Goal: Task Accomplishment & Management: Use online tool/utility

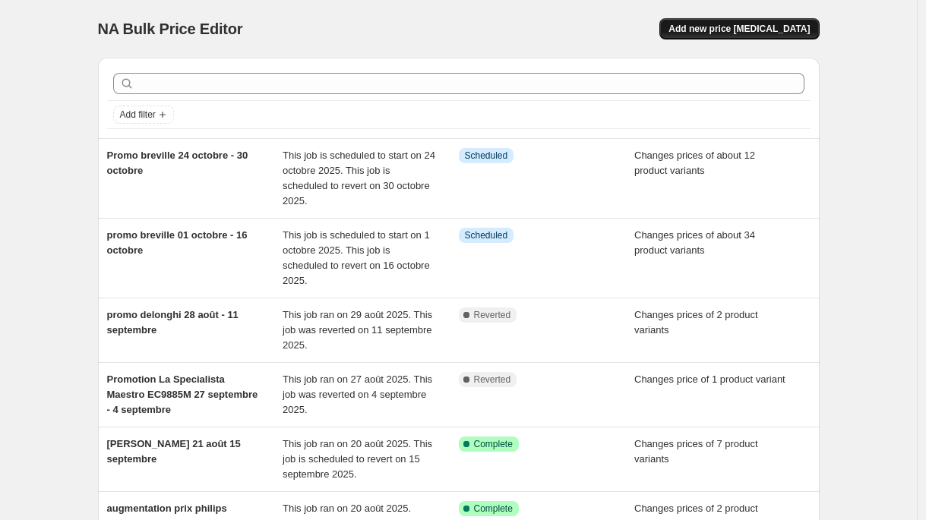
click at [738, 27] on span "Add new price [MEDICAL_DATA]" at bounding box center [739, 29] width 141 height 12
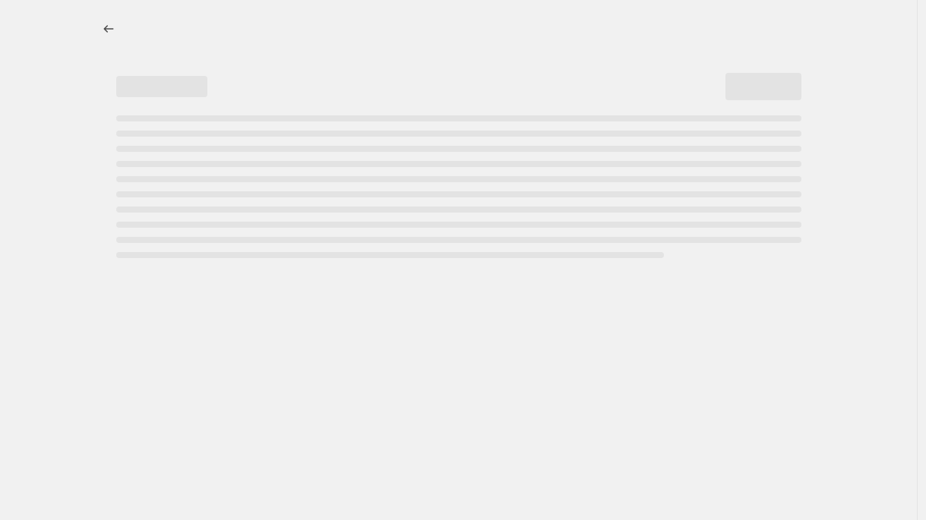
select select "percentage"
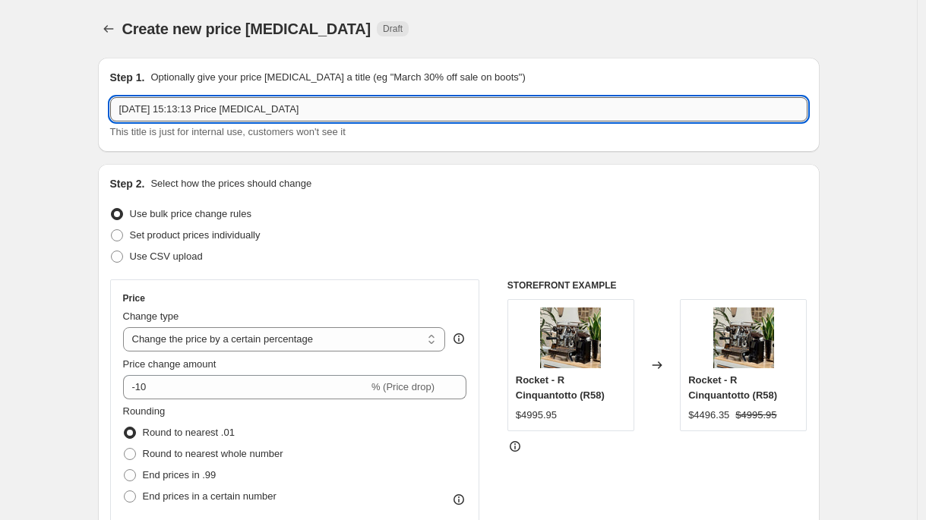
click at [236, 109] on input "[DATE] 15:13:13 Price [MEDICAL_DATA]" at bounding box center [458, 109] width 697 height 24
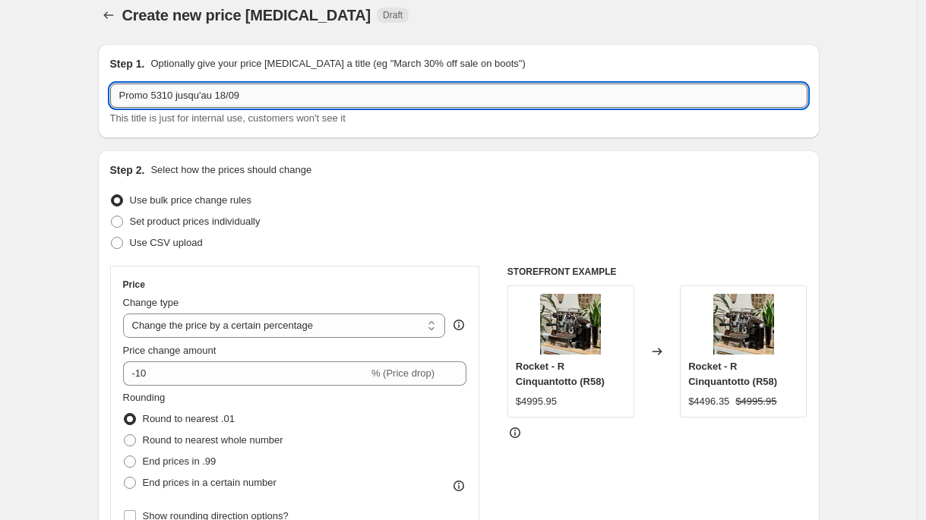
scroll to position [29, 0]
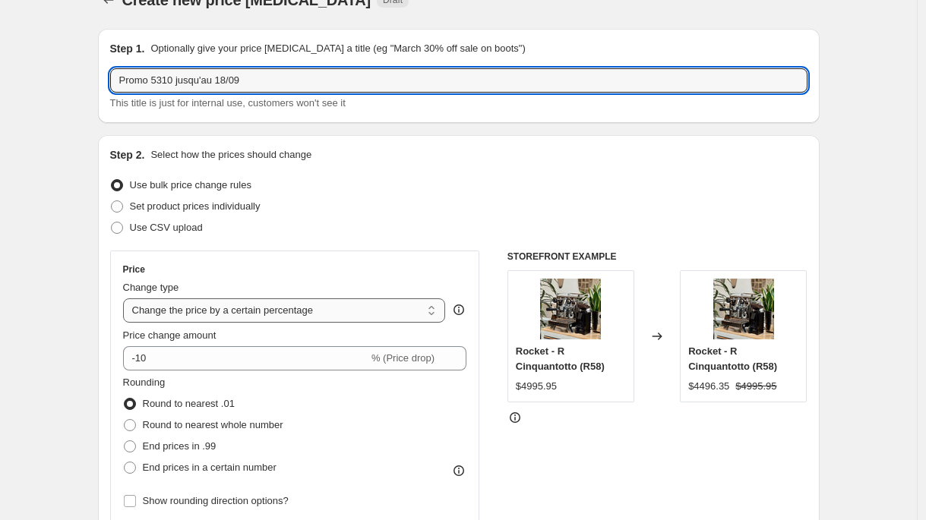
type input "Promo 5310 jusqu'au 18/09"
click at [262, 310] on select "Change the price to a certain amount Change the price by a certain amount Chang…" at bounding box center [284, 311] width 323 height 24
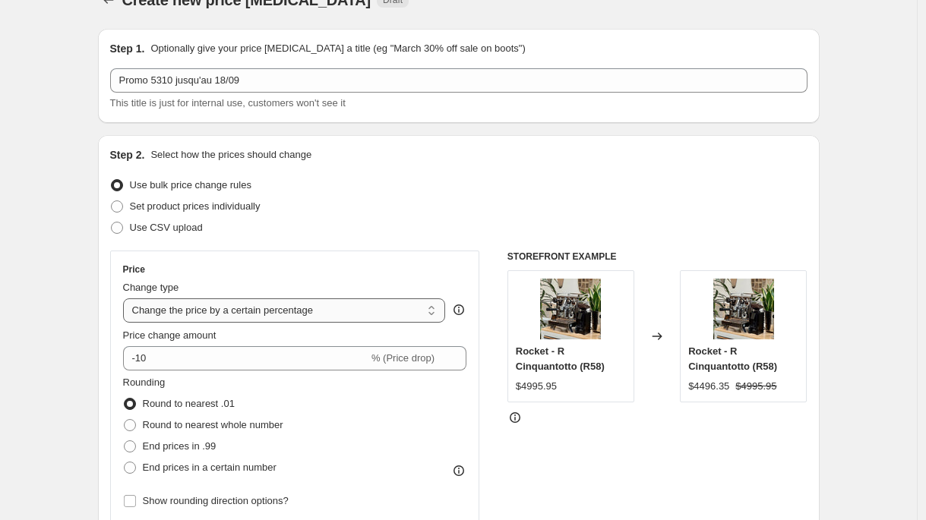
select select "to"
click at [127, 299] on select "Change the price to a certain amount Change the price by a certain amount Chang…" at bounding box center [284, 311] width 323 height 24
type input "80.00"
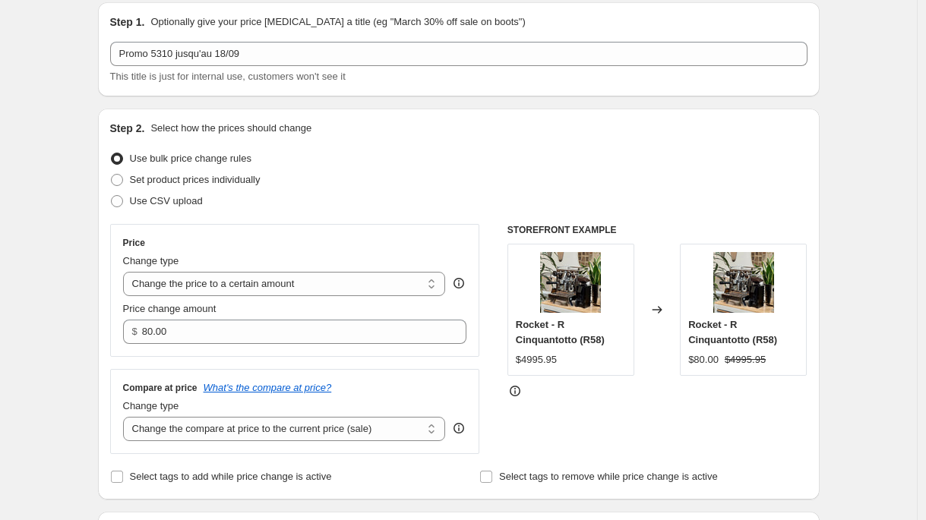
scroll to position [66, 0]
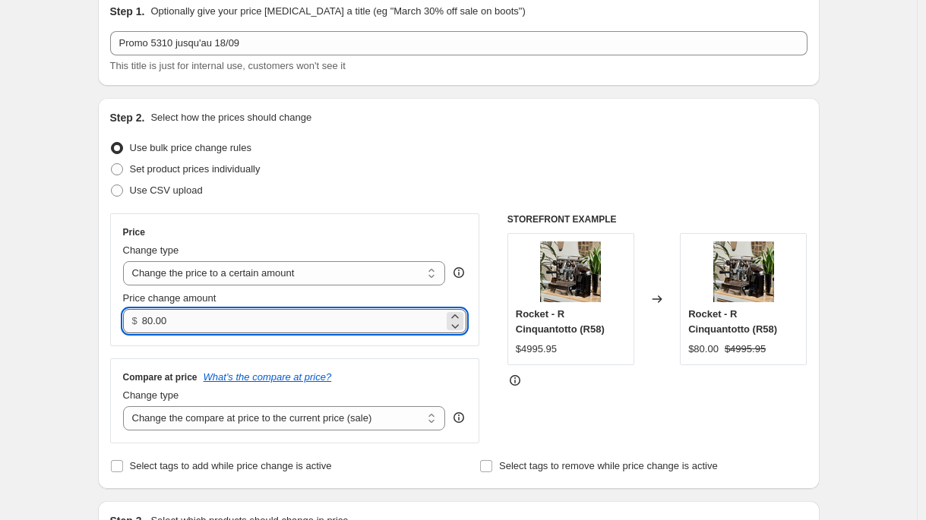
click at [265, 313] on input "80.00" at bounding box center [293, 321] width 302 height 24
click at [265, 277] on select "Change the price to a certain amount Change the price by a certain amount Chang…" at bounding box center [284, 273] width 323 height 24
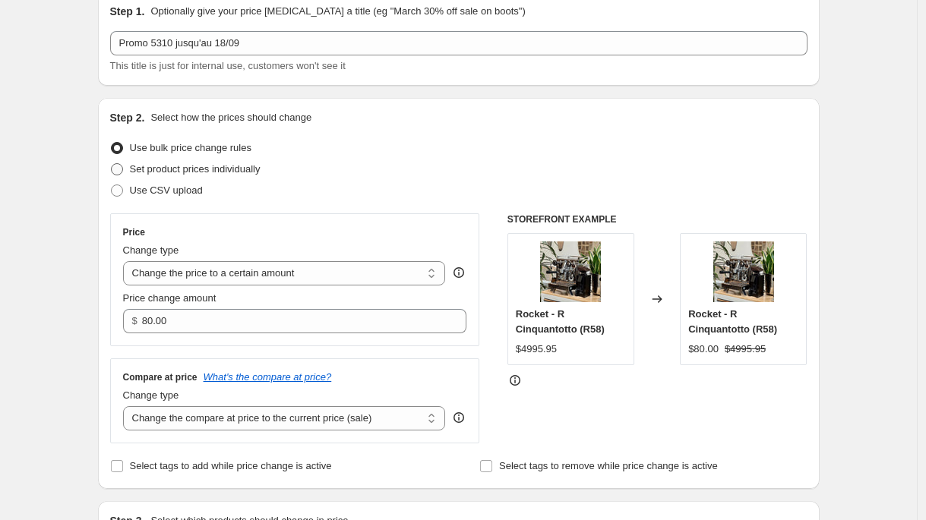
click at [226, 168] on span "Set product prices individually" at bounding box center [195, 168] width 131 height 11
click at [112, 164] on input "Set product prices individually" at bounding box center [111, 163] width 1 height 1
radio input "true"
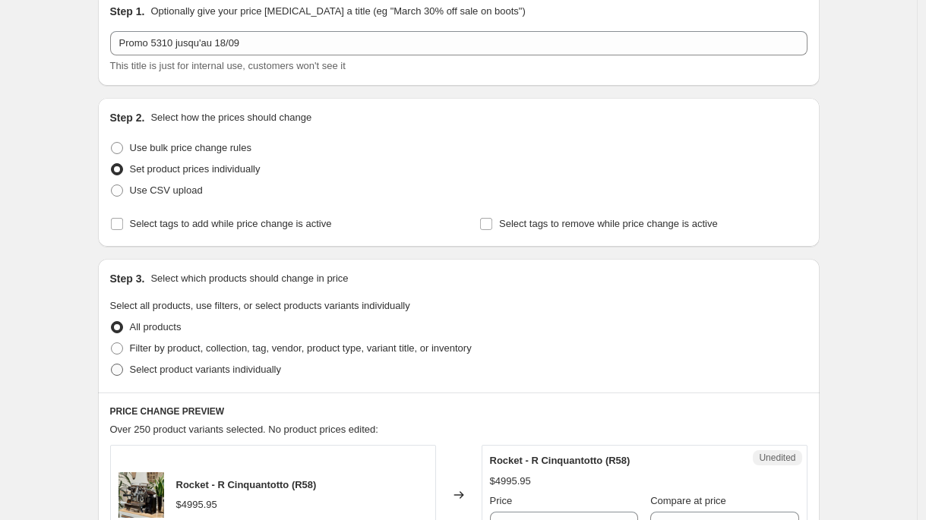
click at [194, 372] on span "Select product variants individually" at bounding box center [205, 369] width 151 height 11
click at [112, 365] on input "Select product variants individually" at bounding box center [111, 364] width 1 height 1
radio input "true"
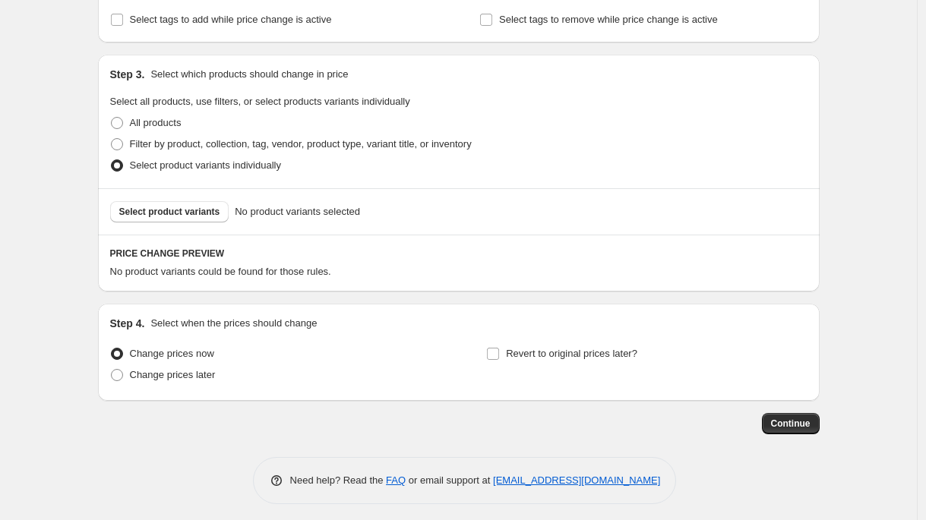
scroll to position [277, 0]
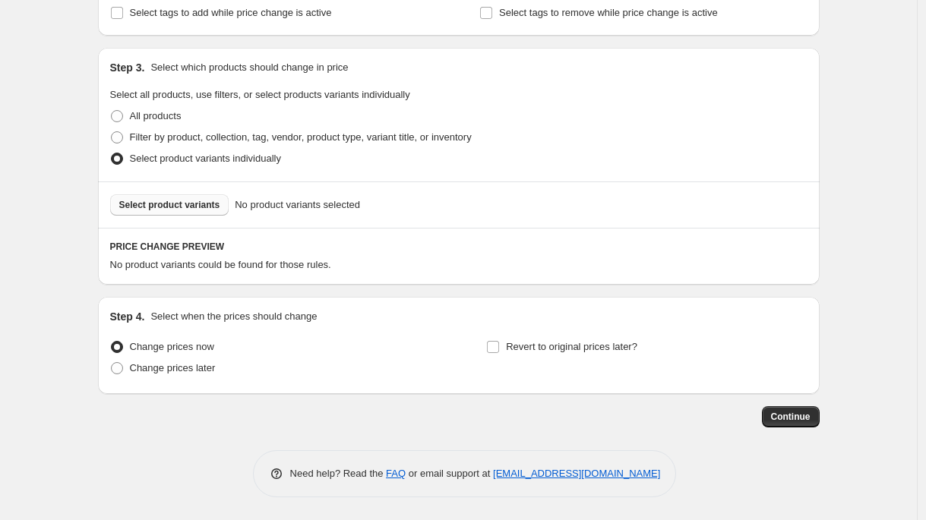
click at [172, 204] on span "Select product variants" at bounding box center [169, 205] width 101 height 12
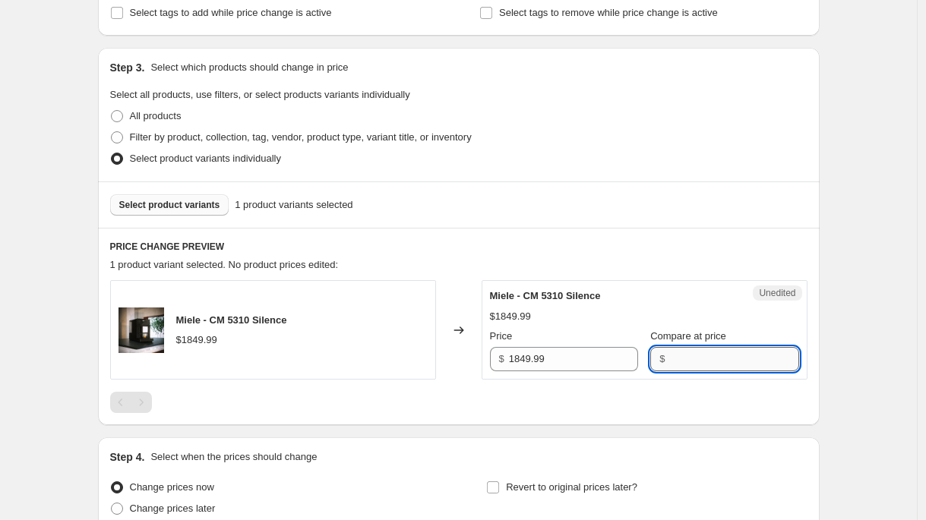
click at [669, 356] on input "Compare at price" at bounding box center [733, 359] width 129 height 24
type input "1849.99"
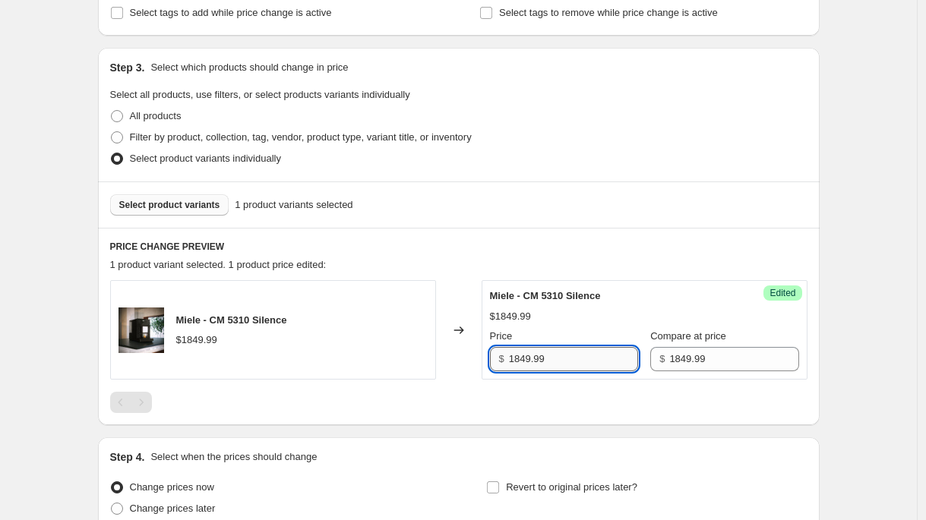
click at [594, 366] on input "1849.99" at bounding box center [573, 359] width 129 height 24
type input "1499.99"
click at [710, 314] on div "$1849.99" at bounding box center [644, 316] width 309 height 15
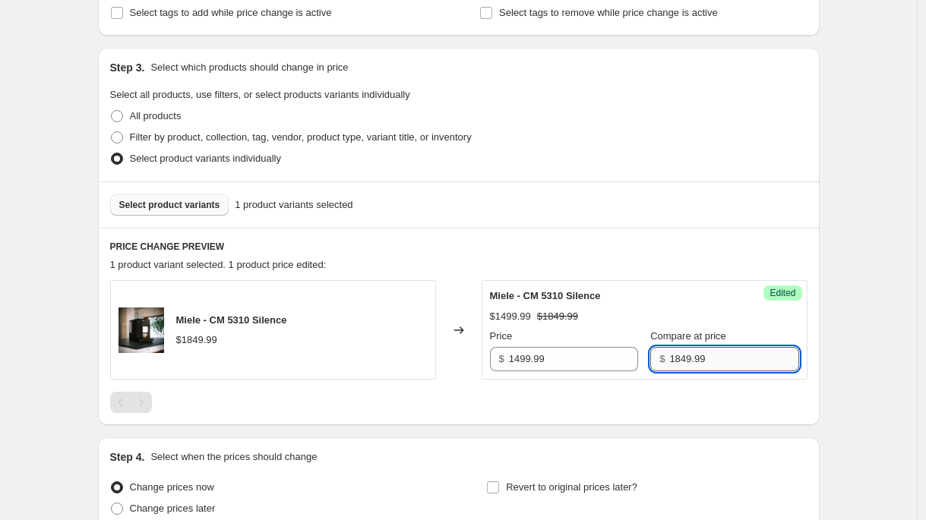
click at [710, 359] on input "1849.99" at bounding box center [733, 359] width 129 height 24
click at [710, 405] on div at bounding box center [458, 402] width 697 height 21
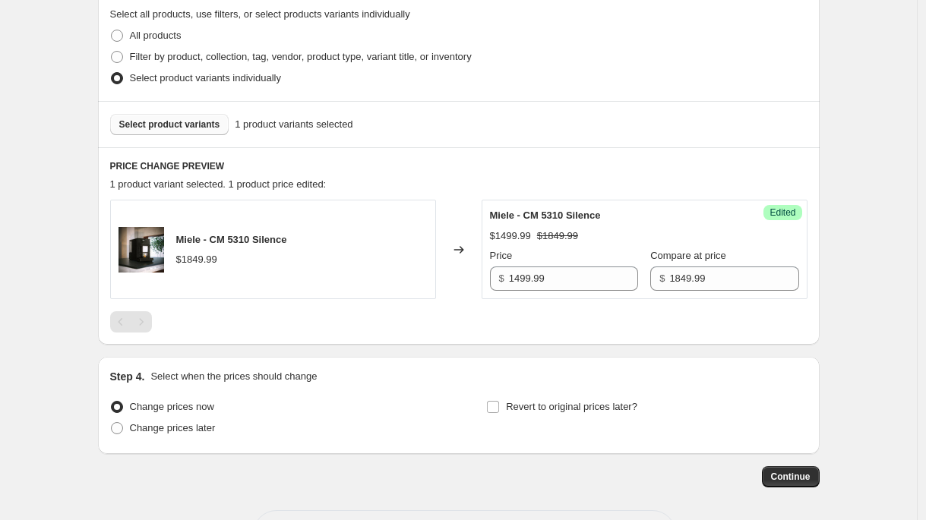
scroll to position [418, 0]
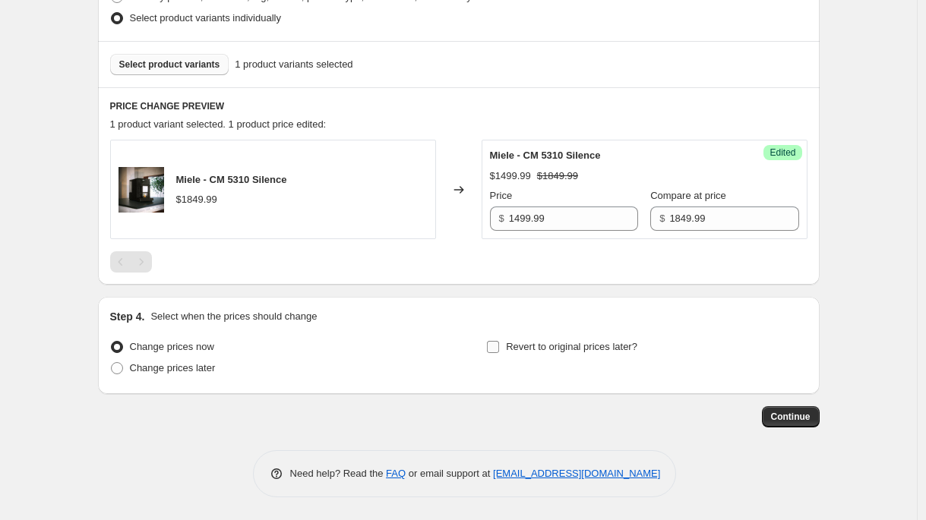
click at [624, 347] on span "Revert to original prices later?" at bounding box center [571, 346] width 131 height 11
click at [499, 347] on input "Revert to original prices later?" at bounding box center [493, 347] width 12 height 12
checkbox input "true"
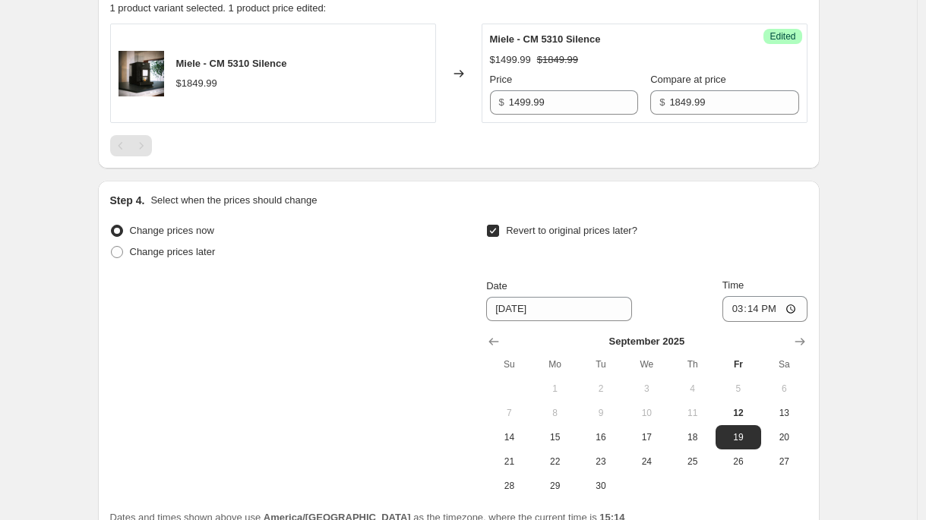
scroll to position [566, 0]
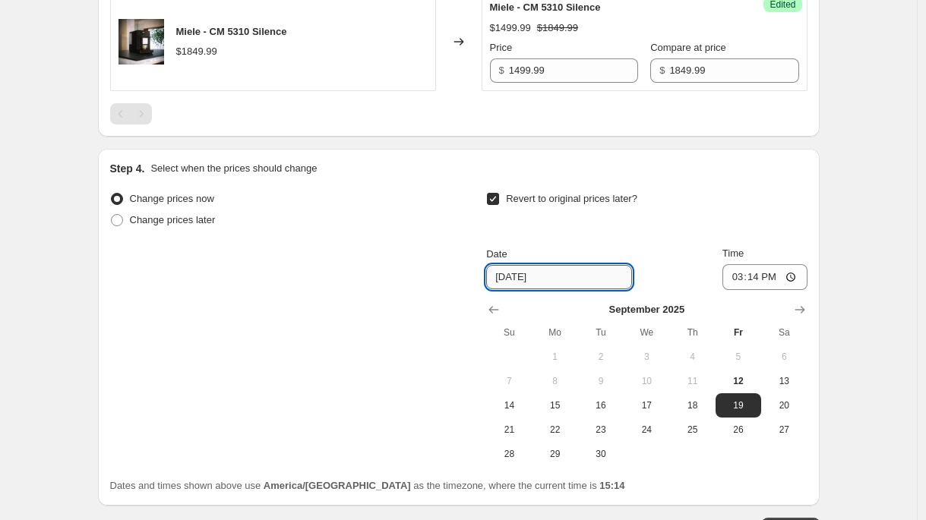
click at [580, 277] on input "[DATE]" at bounding box center [559, 277] width 146 height 24
click at [580, 276] on input "[DATE]" at bounding box center [559, 277] width 146 height 24
click at [580, 275] on input "[DATE]" at bounding box center [559, 277] width 146 height 24
click at [580, 275] on input "9/19/202518" at bounding box center [559, 277] width 146 height 24
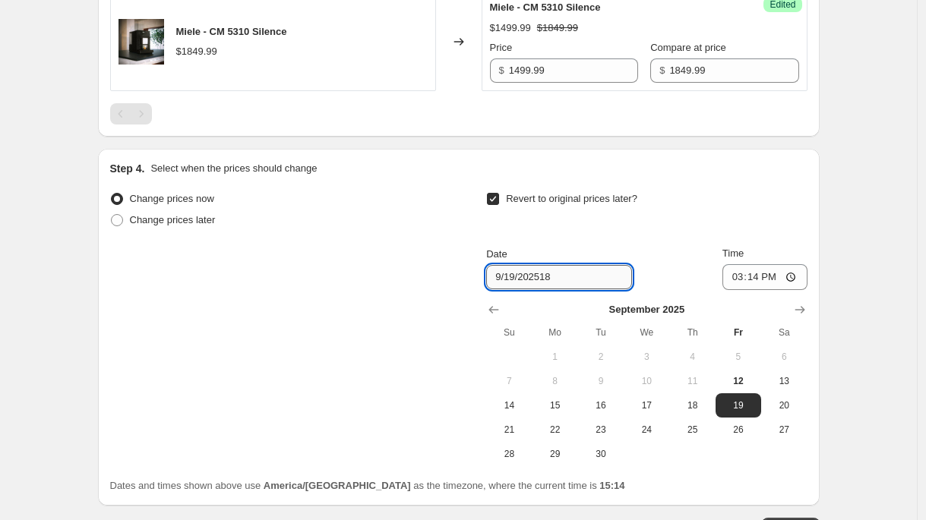
click at [580, 275] on input "9/19/202518" at bounding box center [559, 277] width 146 height 24
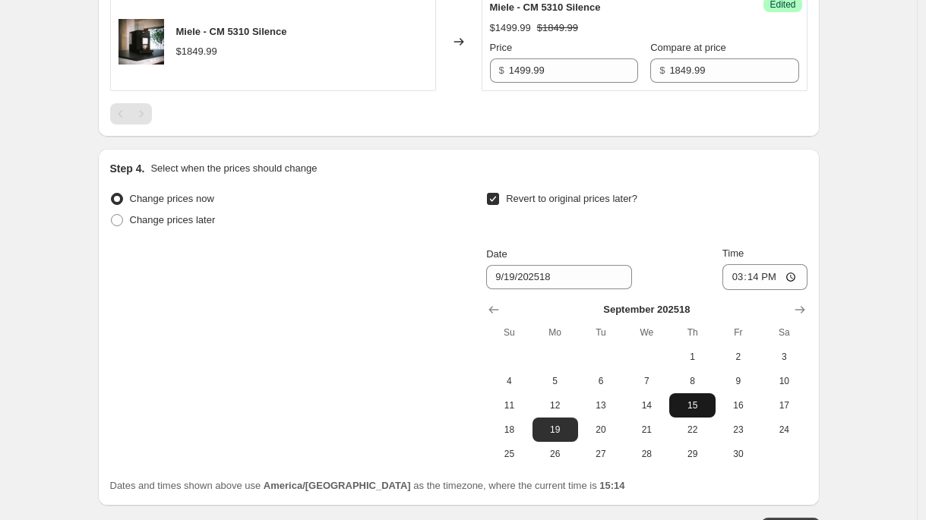
click at [701, 406] on span "15" at bounding box center [691, 406] width 33 height 12
click at [518, 433] on span "18" at bounding box center [508, 430] width 33 height 12
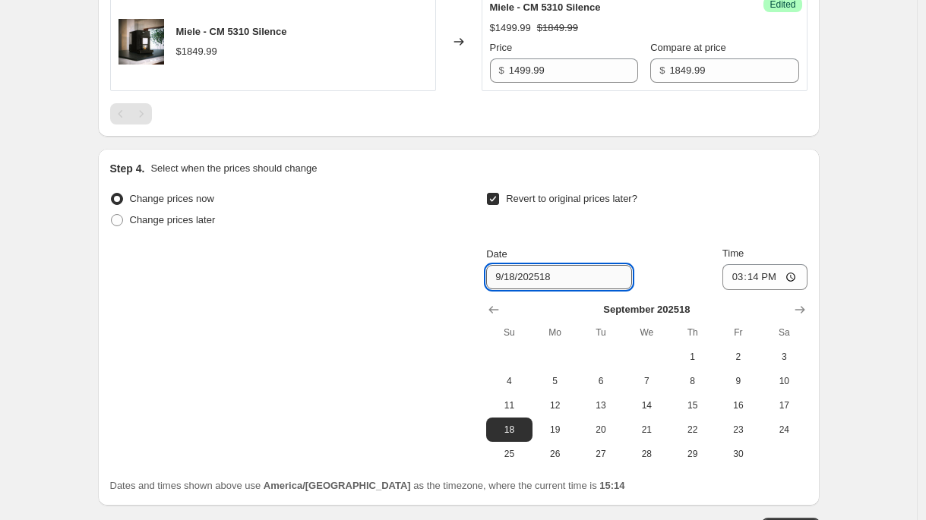
click at [560, 273] on input "9/18/202518" at bounding box center [559, 277] width 146 height 24
type input "[DATE]"
click at [794, 279] on input "15:14" at bounding box center [764, 277] width 85 height 26
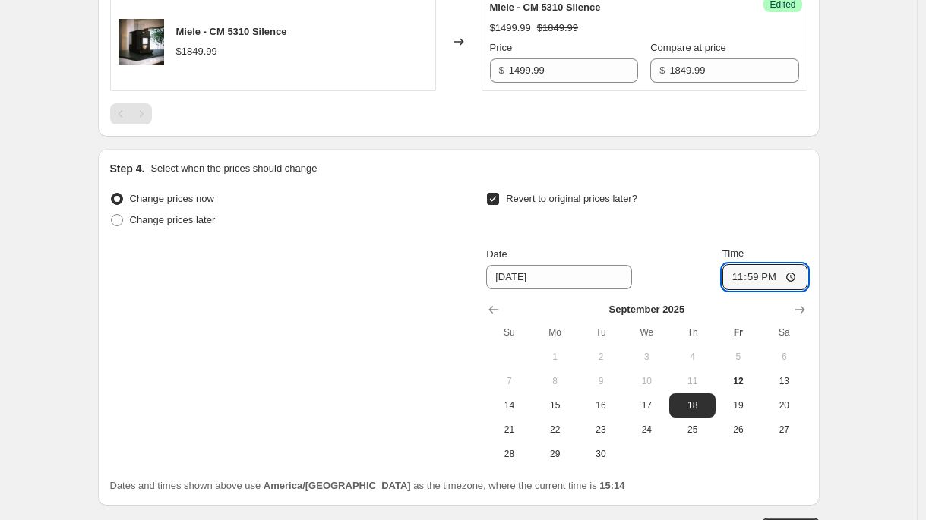
type input "23:59"
click at [852, 251] on div "Create new price [MEDICAL_DATA]. This page is ready Create new price [MEDICAL_D…" at bounding box center [458, 33] width 917 height 1198
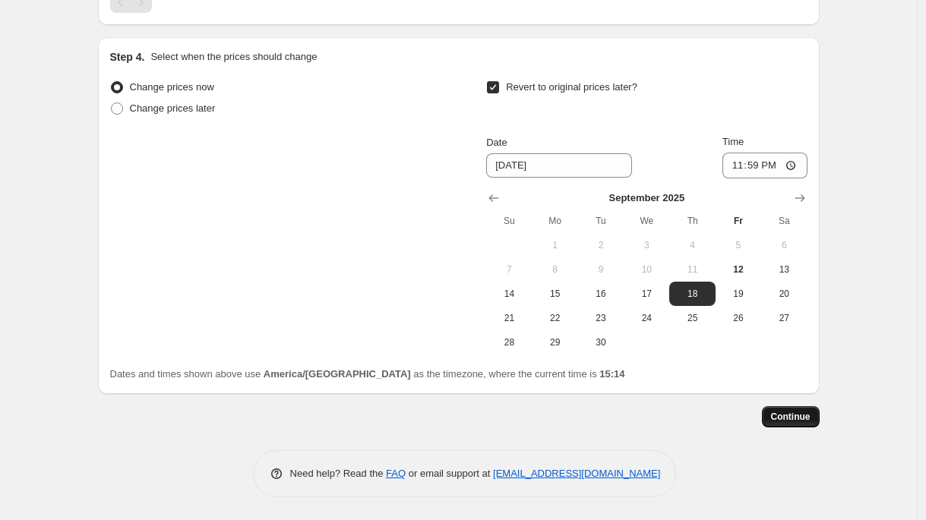
click at [809, 419] on span "Continue" at bounding box center [791, 417] width 40 height 12
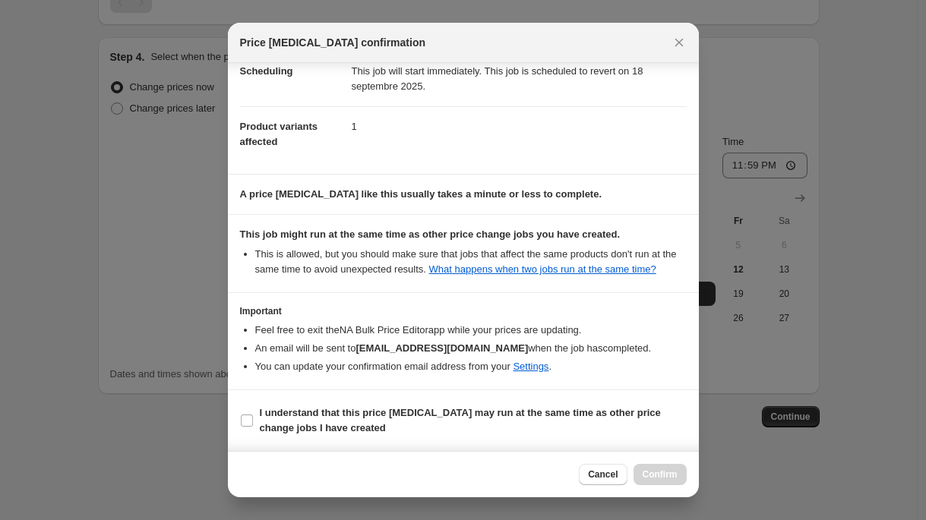
scroll to position [54, 0]
click at [354, 422] on b "I understand that this price [MEDICAL_DATA] may run at the same time as other p…" at bounding box center [460, 420] width 401 height 27
click at [253, 422] on input "I understand that this price [MEDICAL_DATA] may run at the same time as other p…" at bounding box center [247, 421] width 12 height 12
checkbox input "true"
click at [681, 474] on button "Confirm" at bounding box center [660, 474] width 53 height 21
